Goal: Check status: Check status

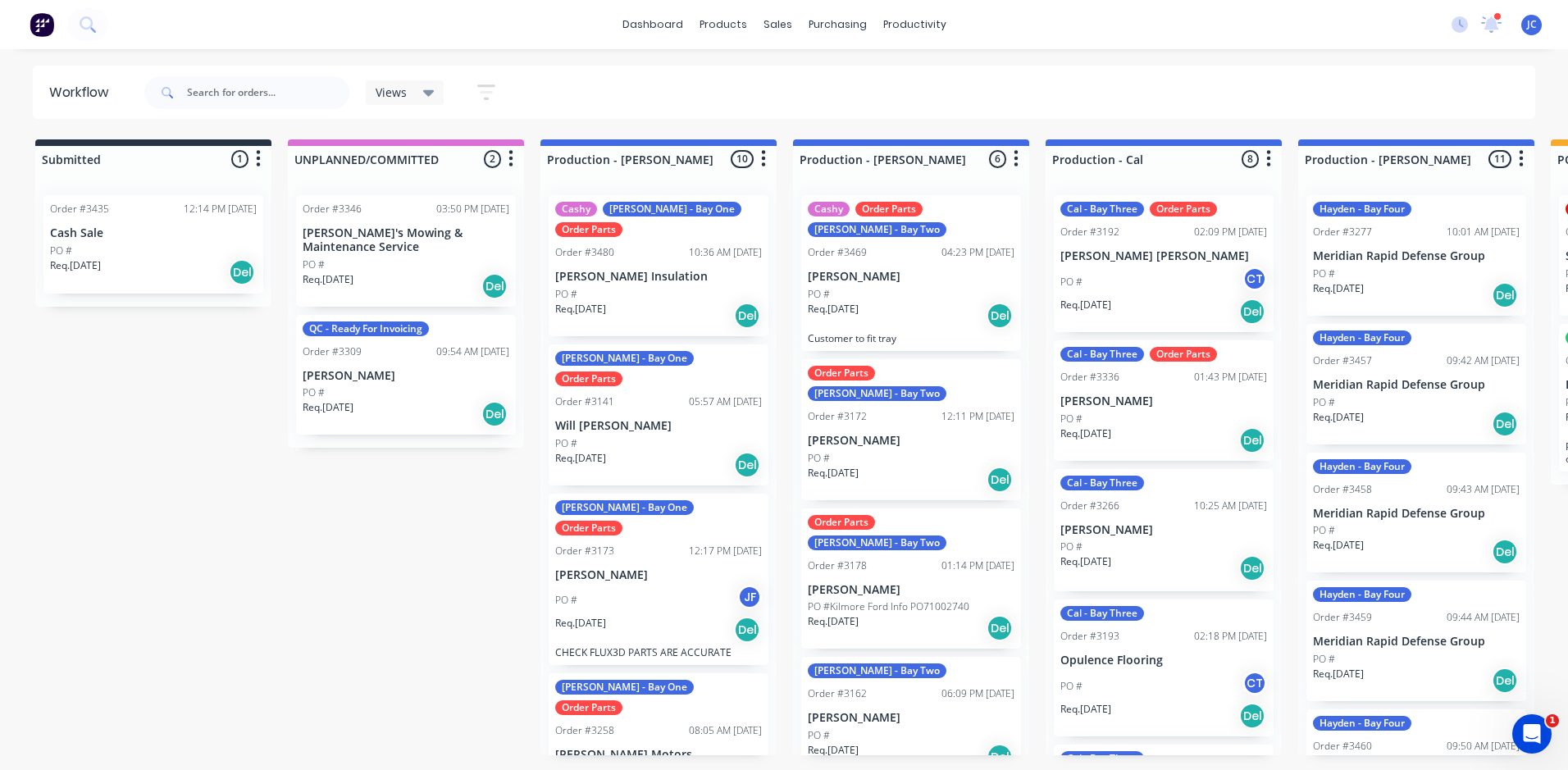
click at [1213, 263] on p "[PERSON_NAME] [PERSON_NAME]" at bounding box center [1163, 256] width 207 height 14
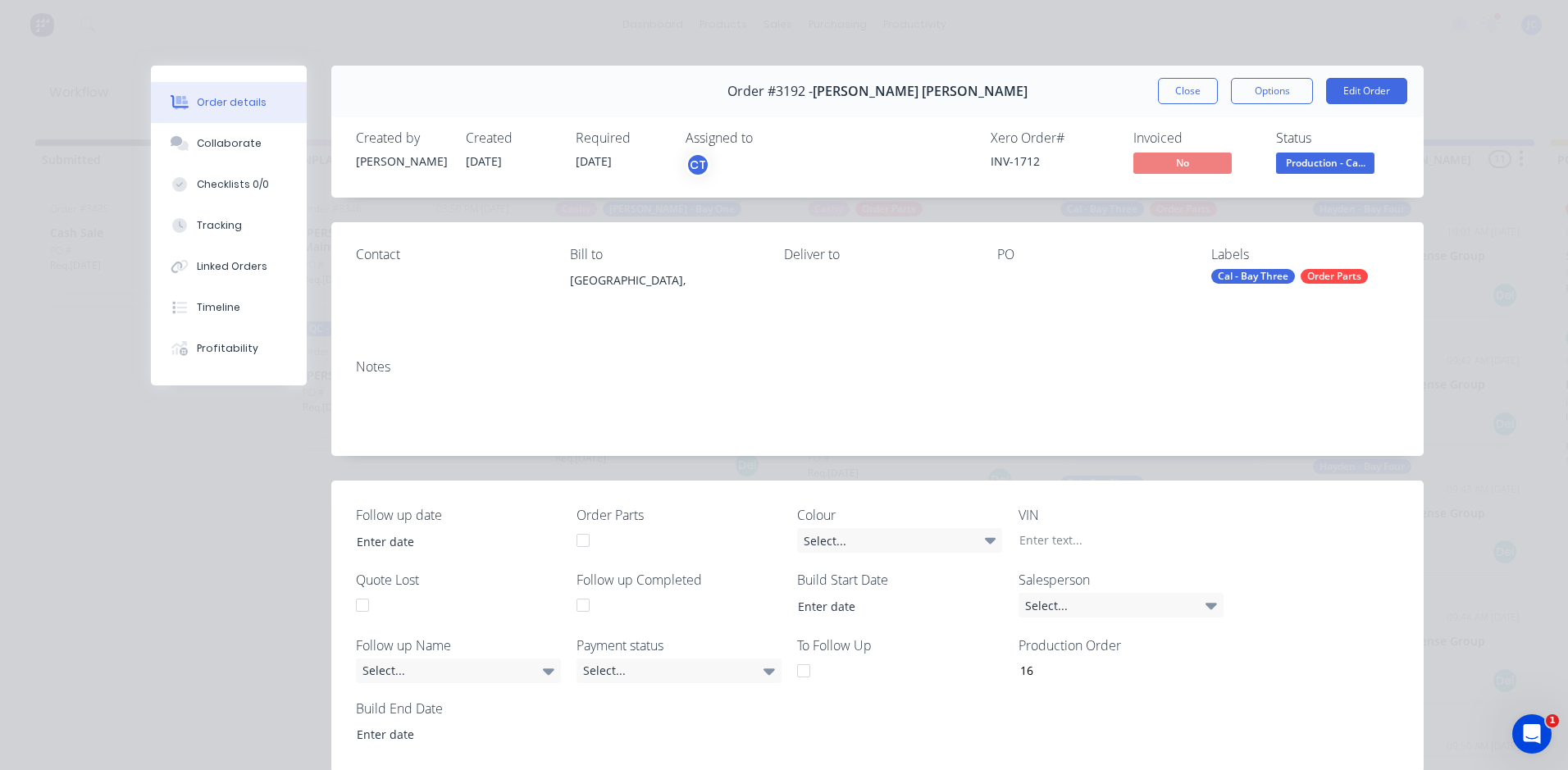
click at [367, 262] on div "Contact" at bounding box center [449, 255] width 188 height 16
click at [1176, 88] on button "Close" at bounding box center [1188, 91] width 60 height 26
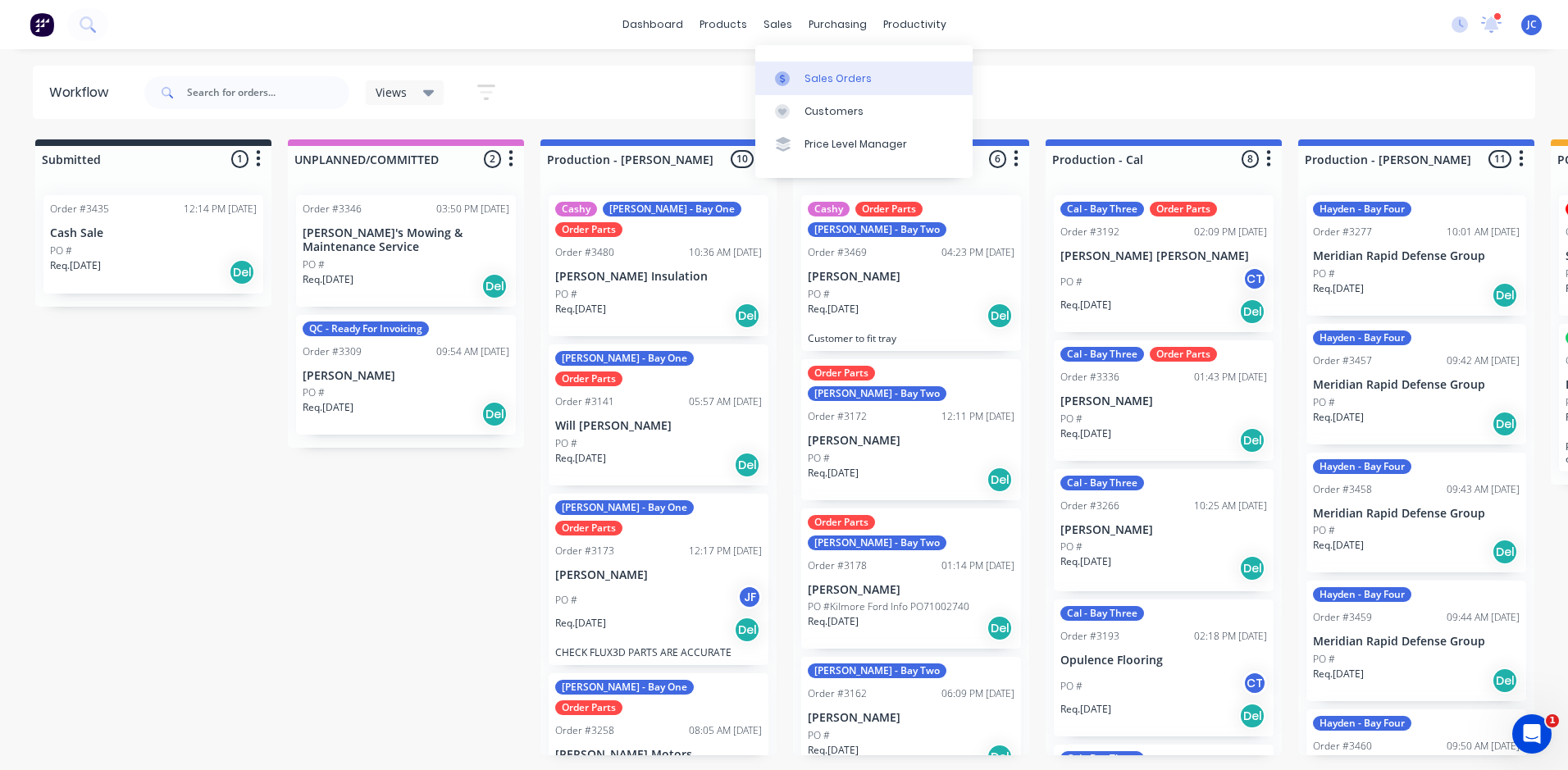
click at [800, 76] on link "Sales Orders" at bounding box center [864, 78] width 217 height 33
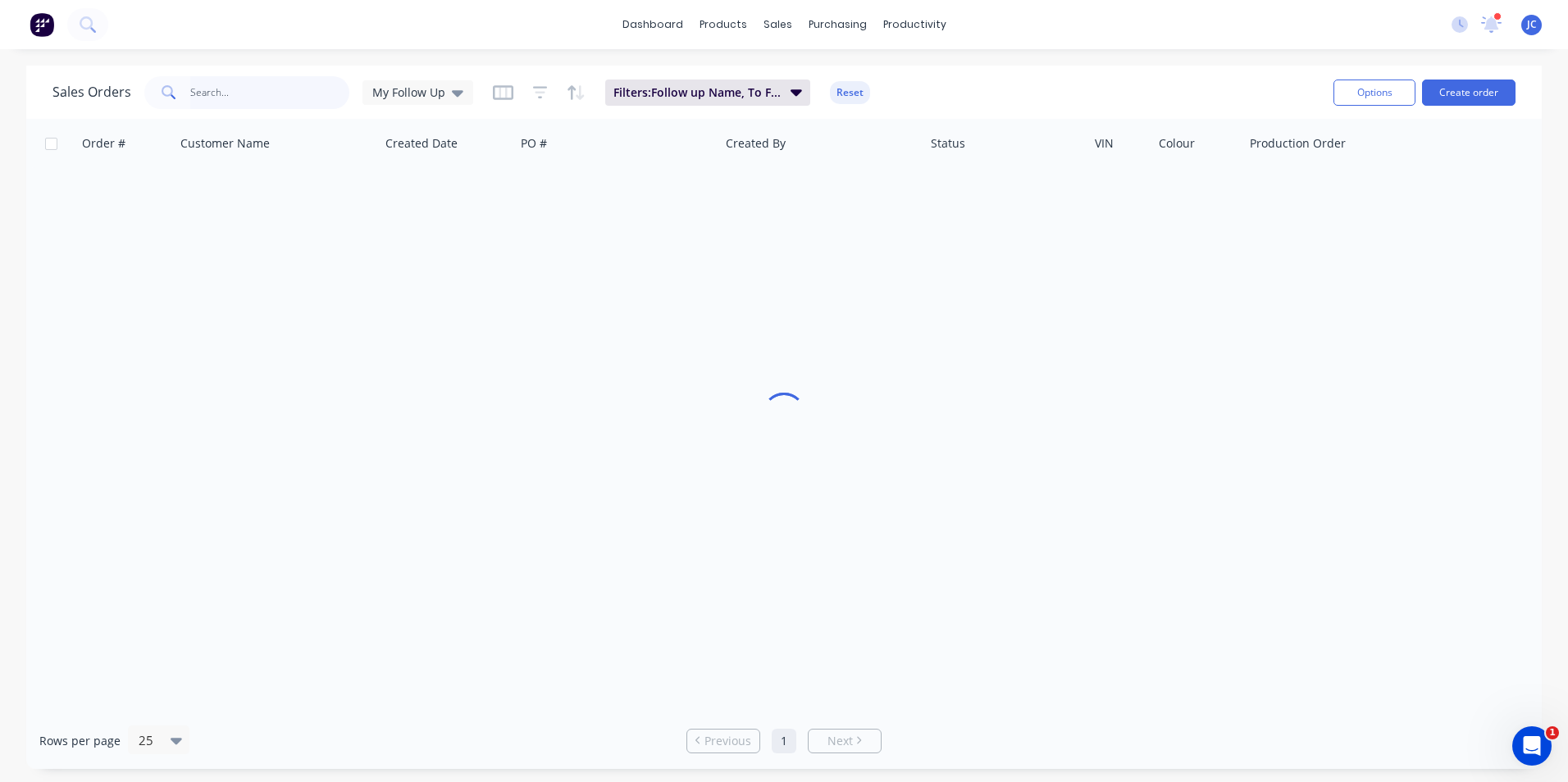
click at [278, 101] on input "text" at bounding box center [270, 92] width 160 height 33
drag, startPoint x: 407, startPoint y: 83, endPoint x: 414, endPoint y: 118, distance: 35.7
click at [407, 84] on div "My Follow Up" at bounding box center [417, 92] width 111 height 24
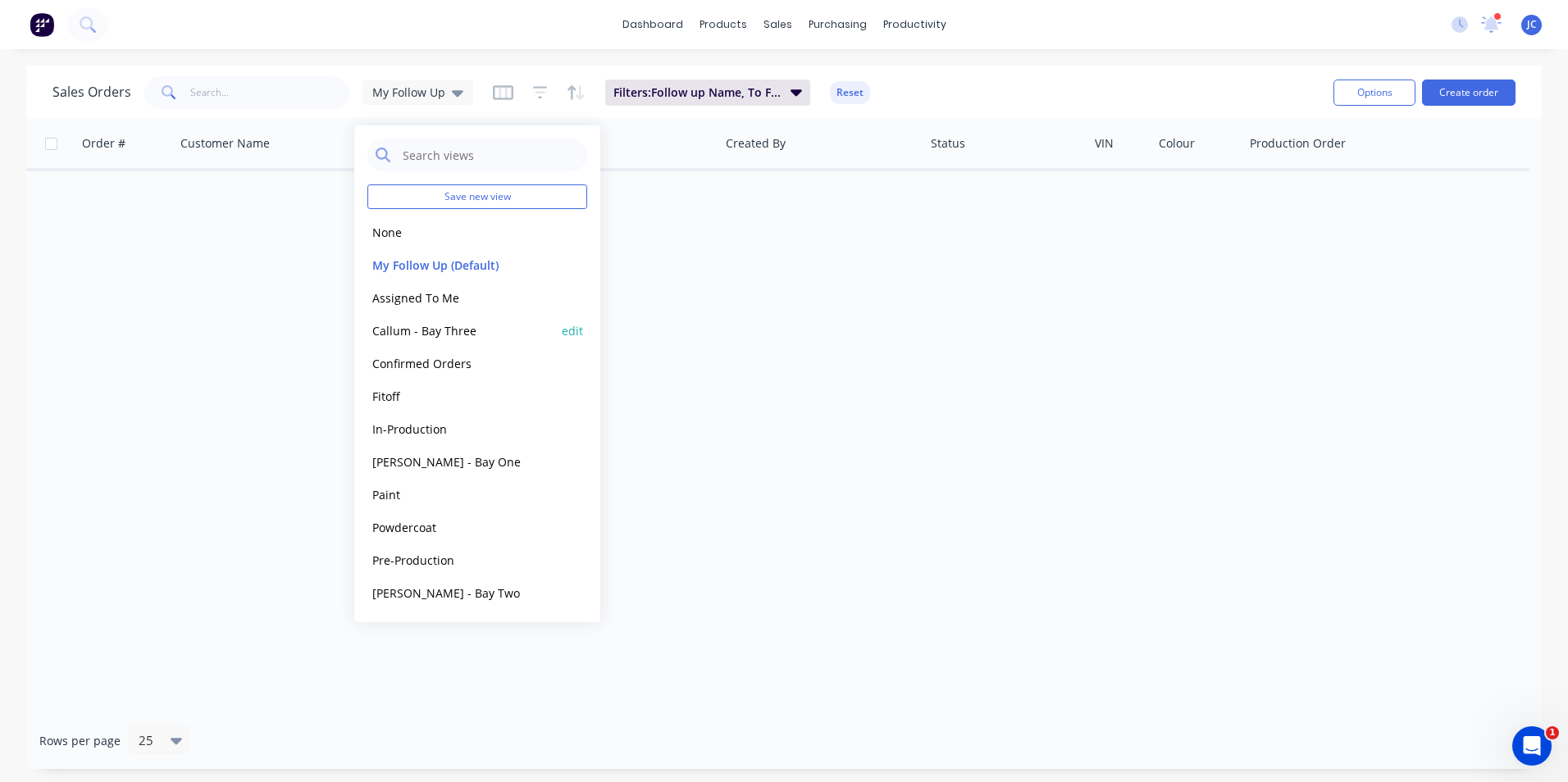
click at [426, 337] on button "Callum - Bay Three" at bounding box center [461, 331] width 187 height 19
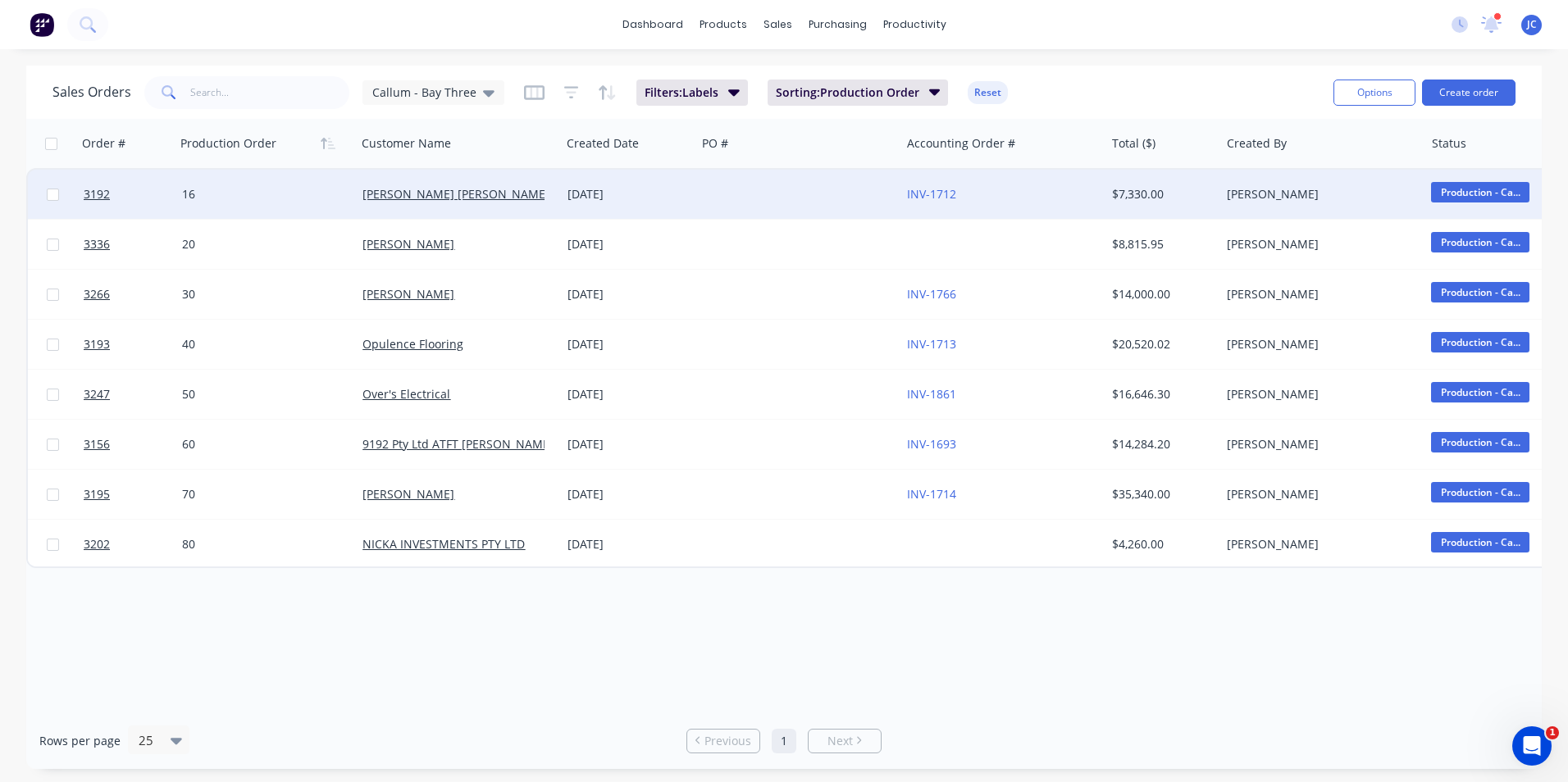
click at [325, 196] on div "16" at bounding box center [262, 194] width 159 height 16
click at [410, 198] on link "[PERSON_NAME] [PERSON_NAME]" at bounding box center [456, 194] width 187 height 16
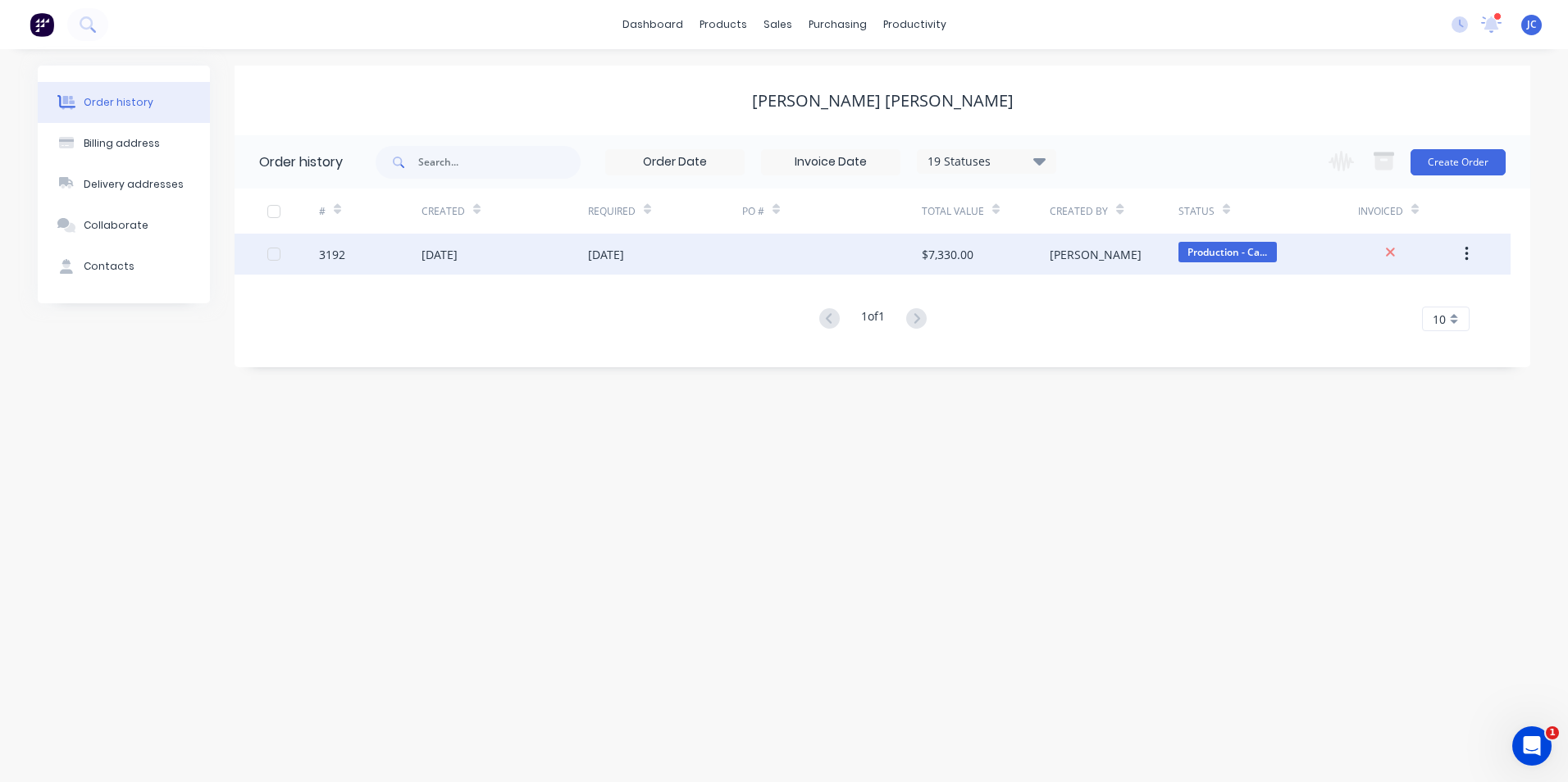
click at [444, 267] on div "[DATE]" at bounding box center [505, 253] width 167 height 41
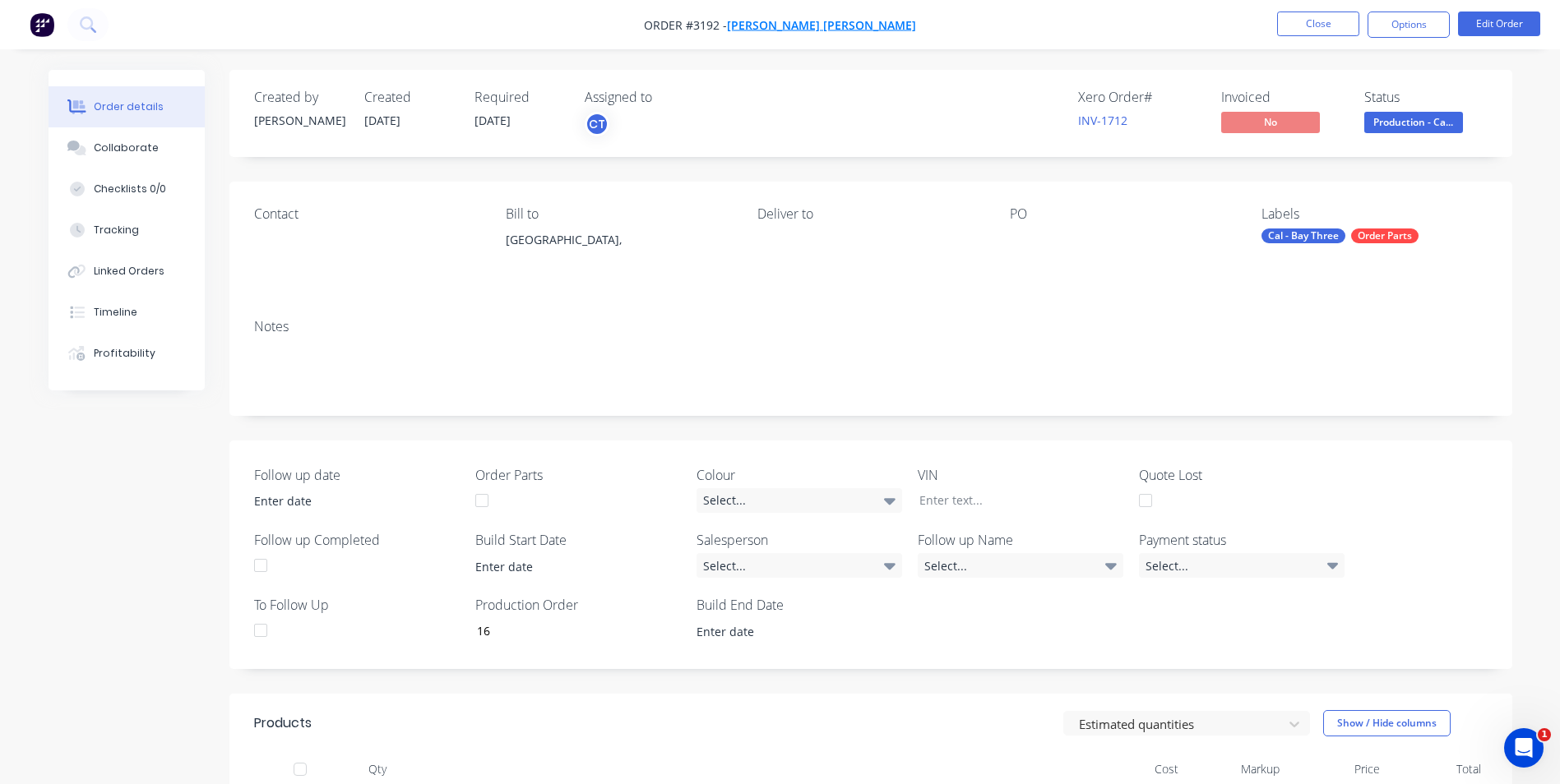
click at [807, 29] on span "[PERSON_NAME] [PERSON_NAME]" at bounding box center [822, 25] width 189 height 16
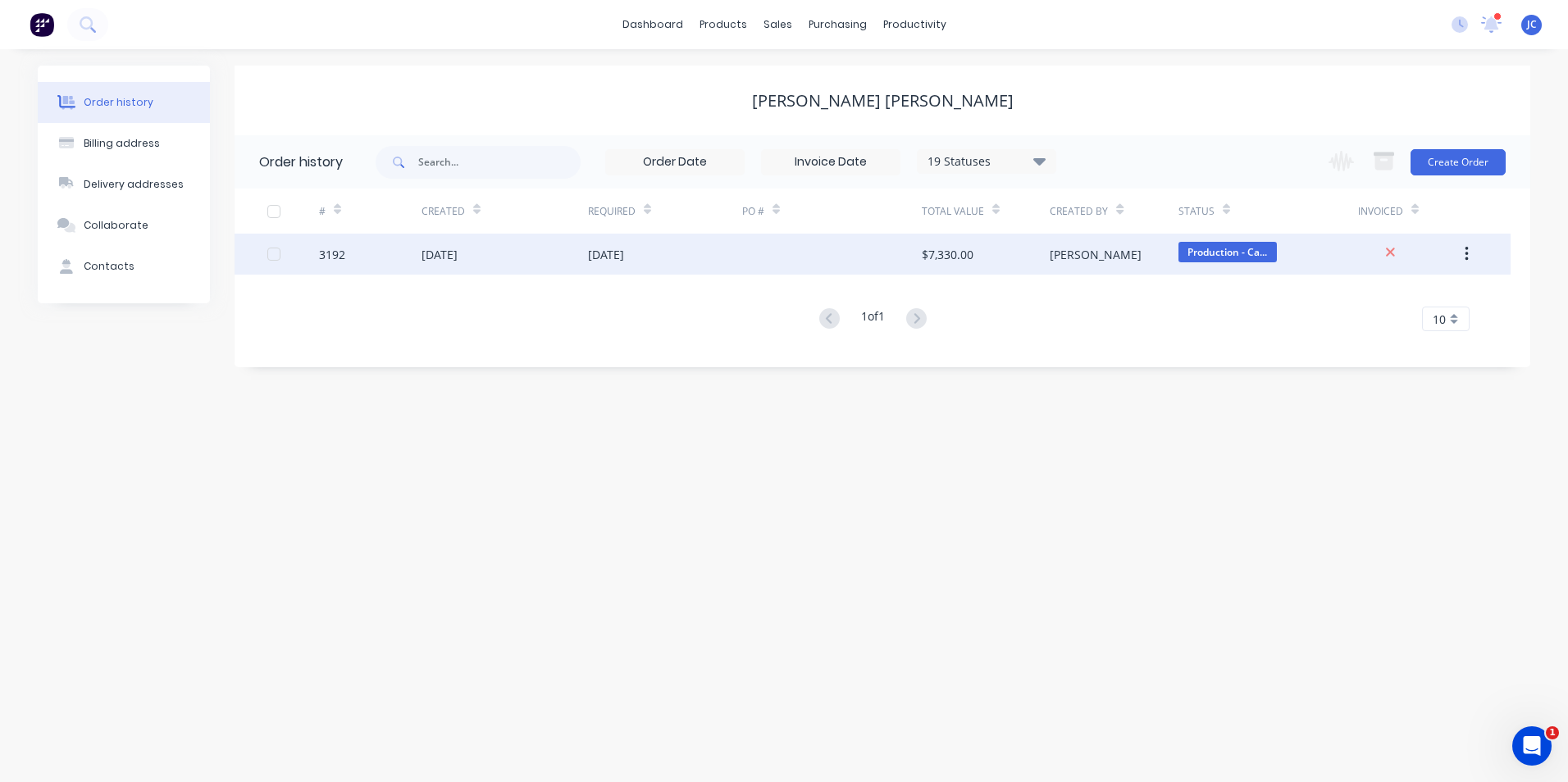
click at [483, 268] on div "[DATE]" at bounding box center [505, 253] width 167 height 41
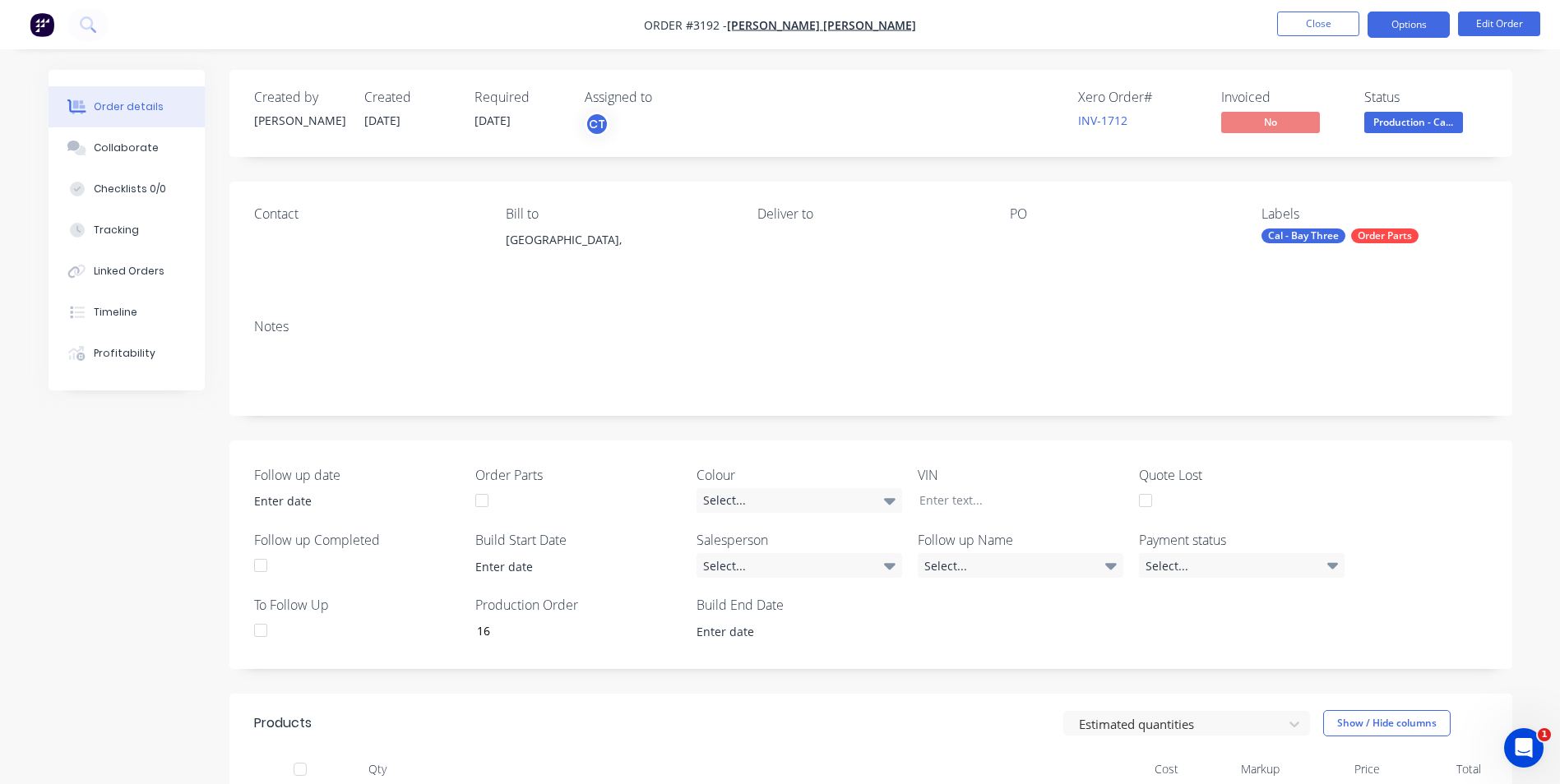
click at [1431, 27] on button "Options" at bounding box center [1408, 24] width 82 height 26
click at [1472, 297] on div "Contact Bill to [GEOGRAPHIC_DATA], Deliver to PO Labels Cal - Bay Three Order P…" at bounding box center [871, 243] width 1283 height 124
click at [148, 156] on button "Collaborate" at bounding box center [127, 147] width 156 height 41
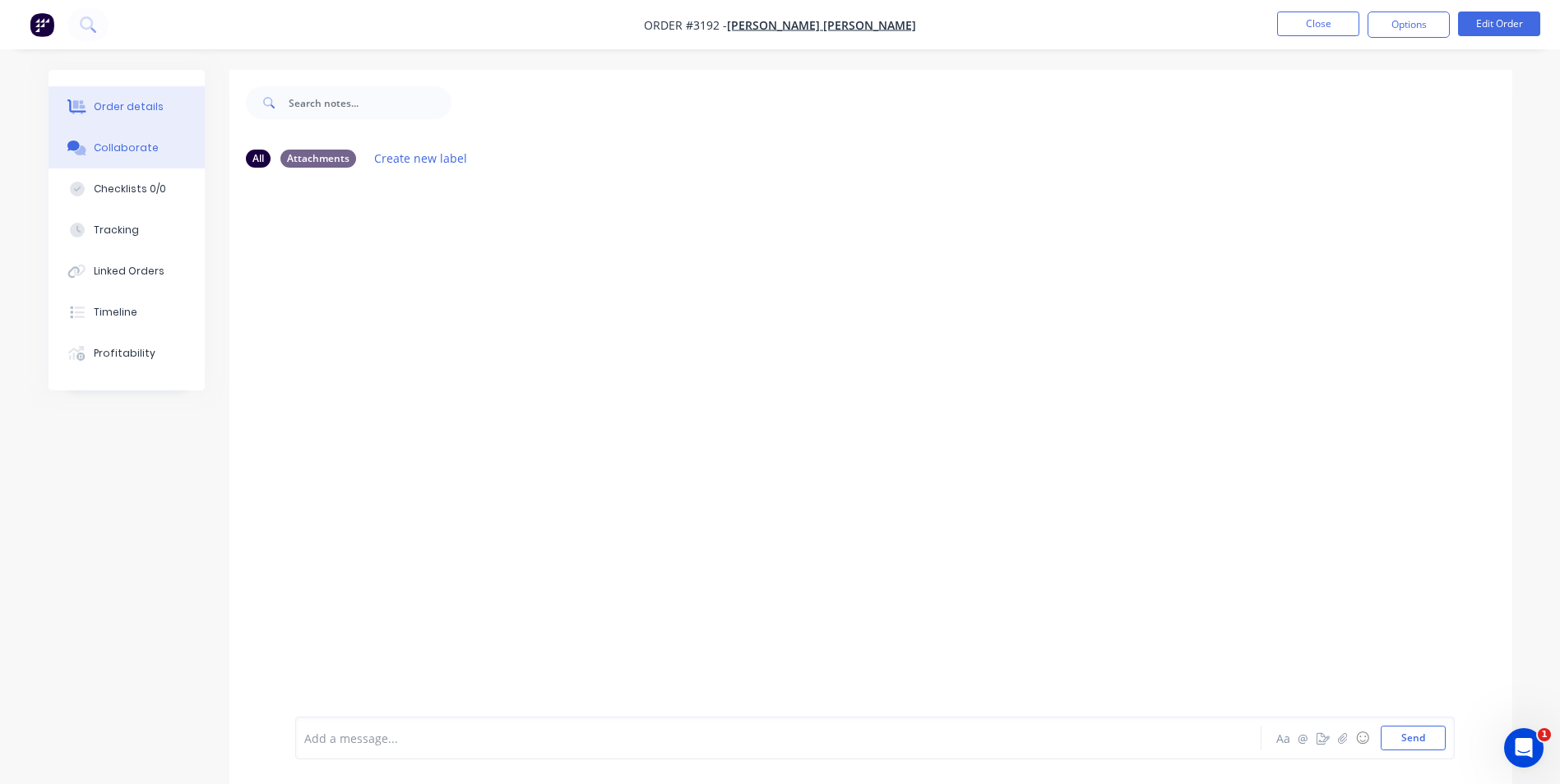
click at [158, 102] on button "Order details" at bounding box center [127, 107] width 156 height 41
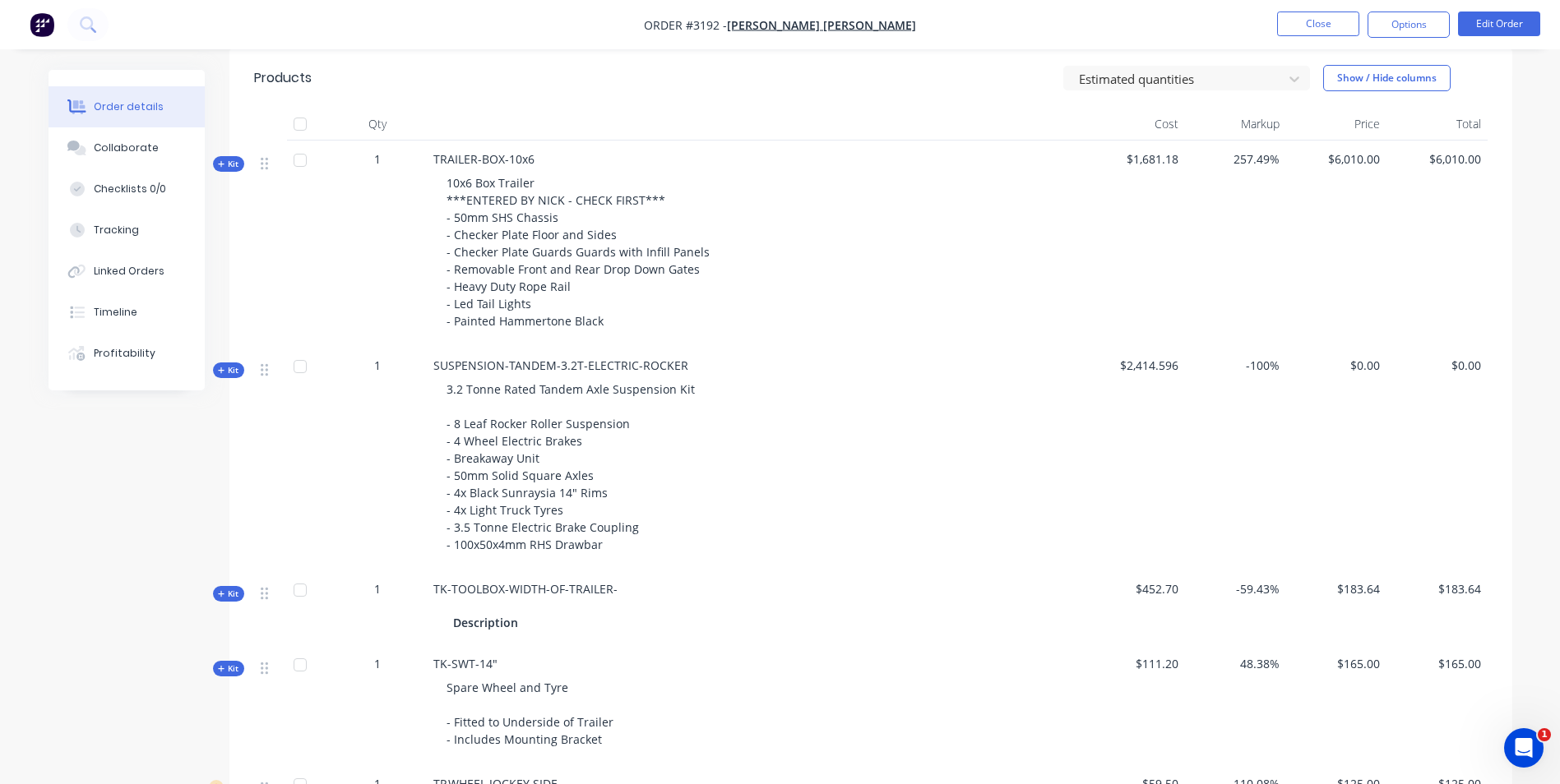
scroll to position [563, 0]
